Goal: Find specific page/section: Find specific page/section

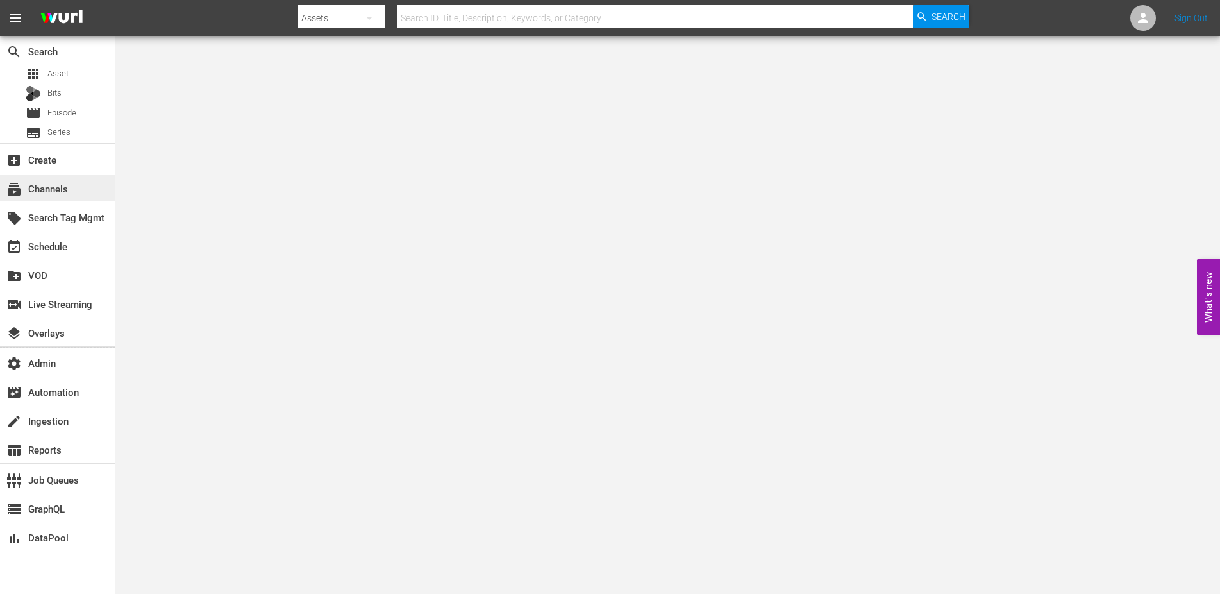
click at [61, 183] on div "subscriptions Channels" at bounding box center [36, 187] width 72 height 12
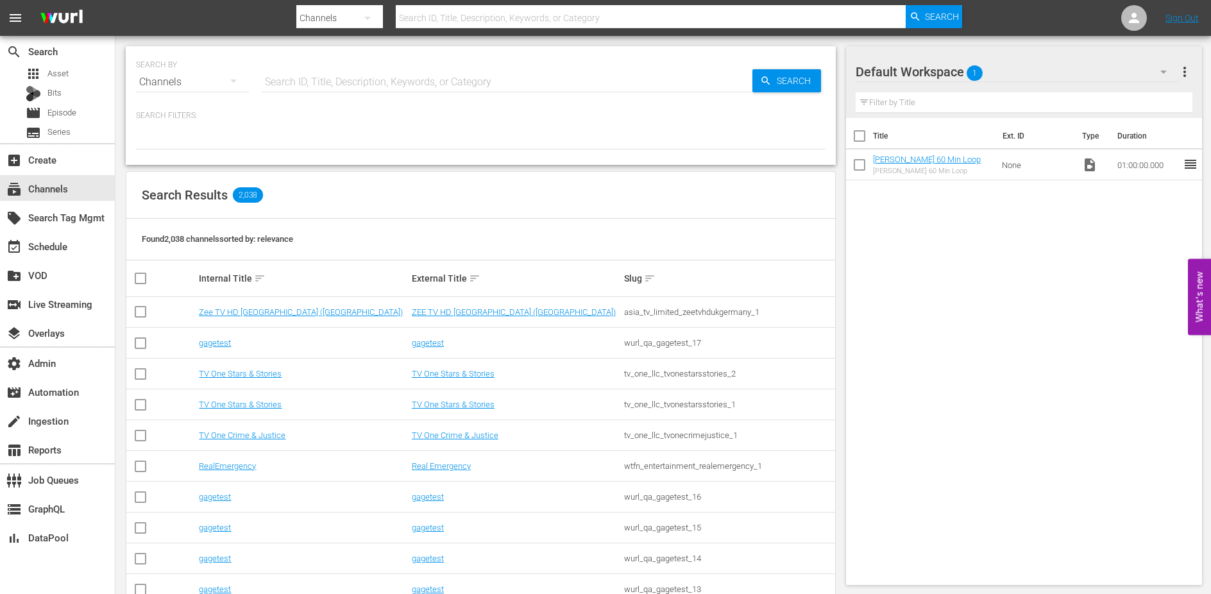
click at [361, 84] on input "text" at bounding box center [507, 82] width 491 height 31
type input "atmosp"
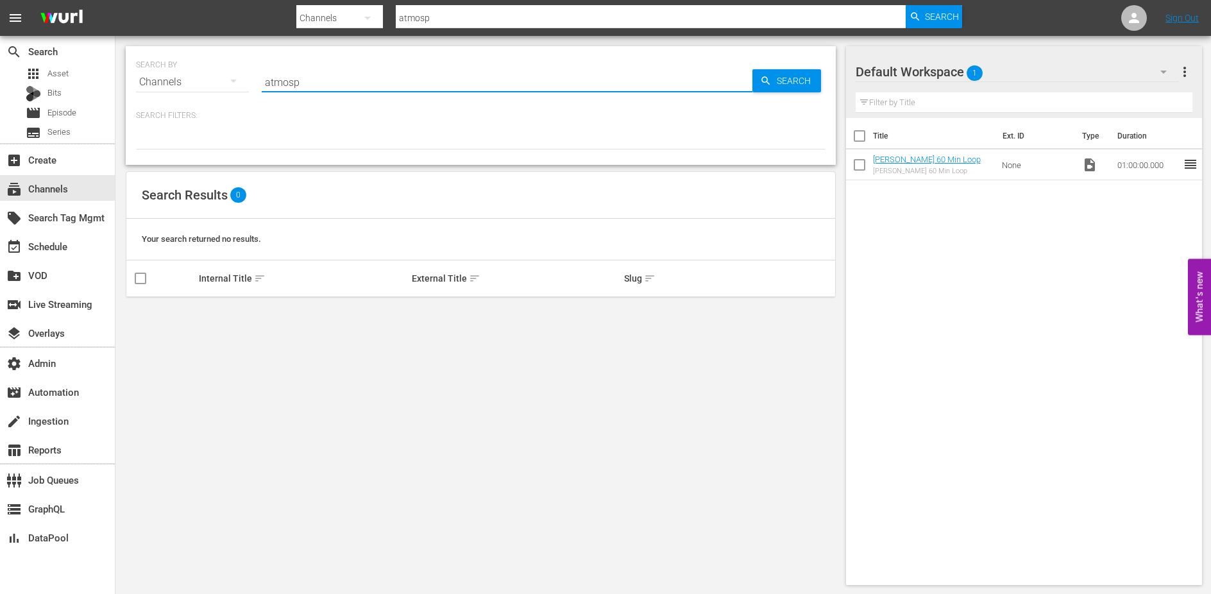
click at [359, 88] on input "atmosp" at bounding box center [507, 82] width 491 height 31
type input "chive"
